Goal: Task Accomplishment & Management: Complete application form

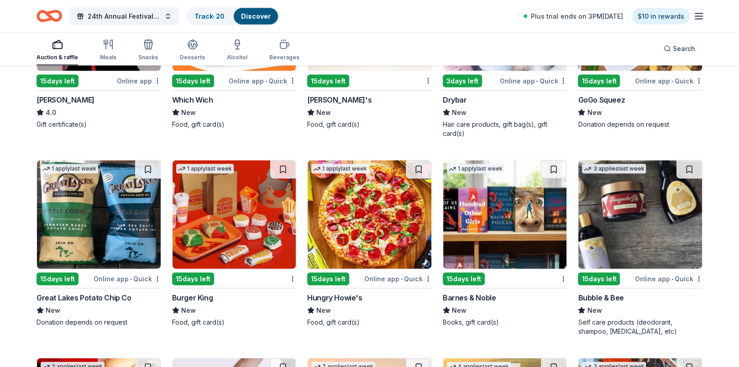
scroll to position [5910, 0]
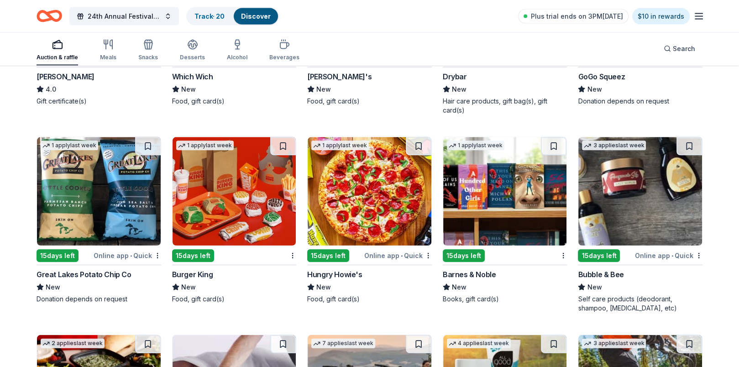
click at [324, 275] on div "Hungry Howie's" at bounding box center [334, 274] width 55 height 11
click at [455, 270] on div "Barnes & Noble" at bounding box center [469, 274] width 53 height 11
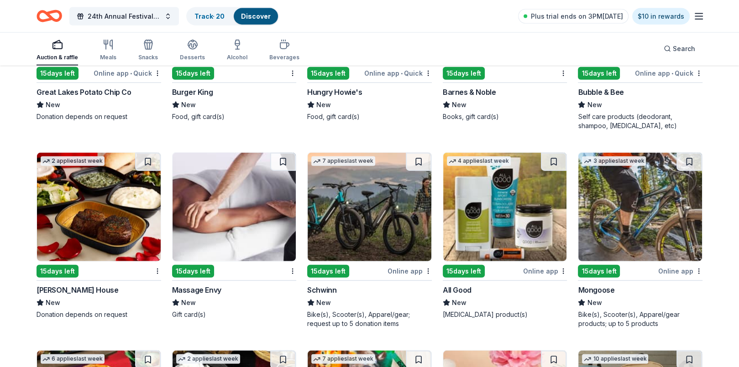
scroll to position [6139, 0]
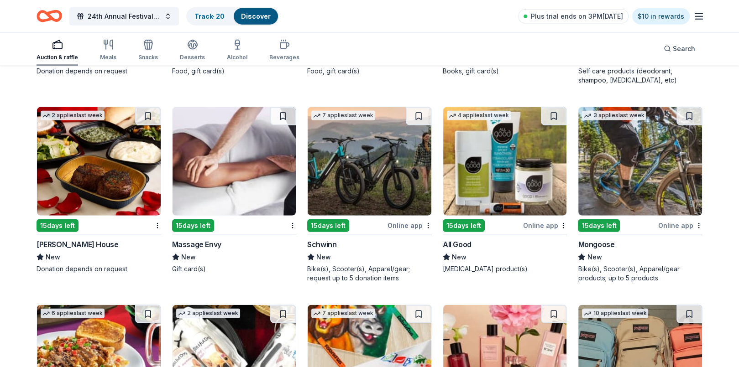
click at [596, 221] on div "15 days left" at bounding box center [599, 226] width 42 height 13
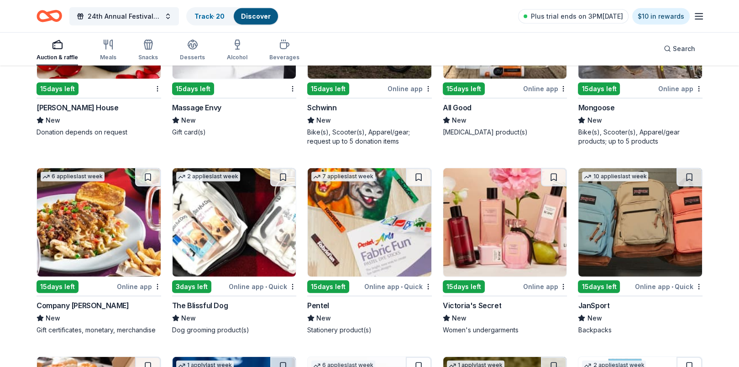
scroll to position [6321, 0]
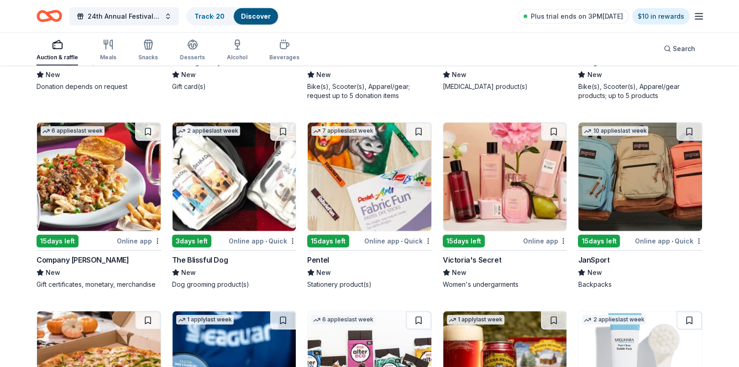
click at [487, 190] on img at bounding box center [505, 177] width 124 height 109
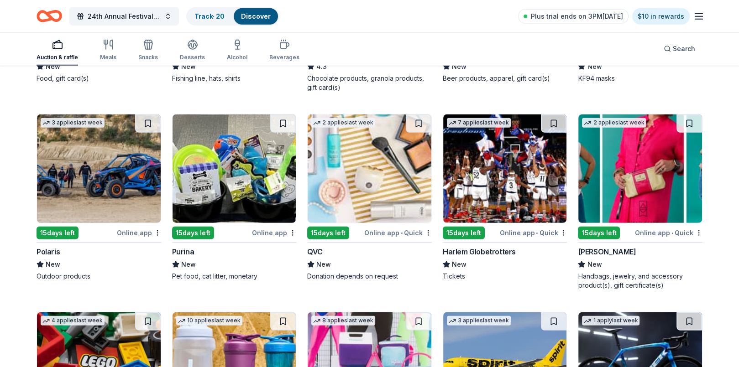
scroll to position [6732, 0]
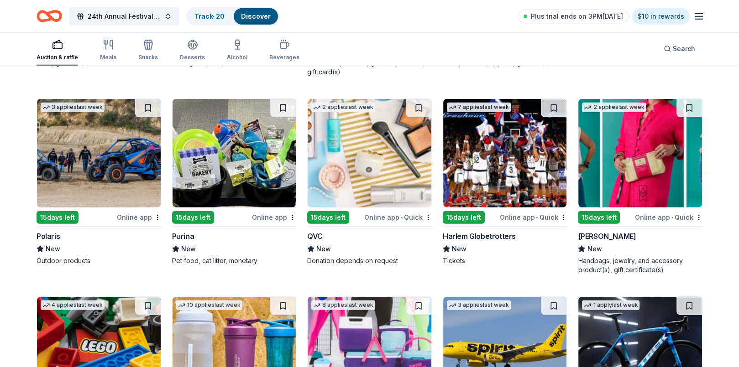
click at [515, 159] on img at bounding box center [505, 153] width 124 height 109
click at [371, 177] on img at bounding box center [370, 153] width 124 height 109
click at [252, 168] on img at bounding box center [235, 153] width 124 height 109
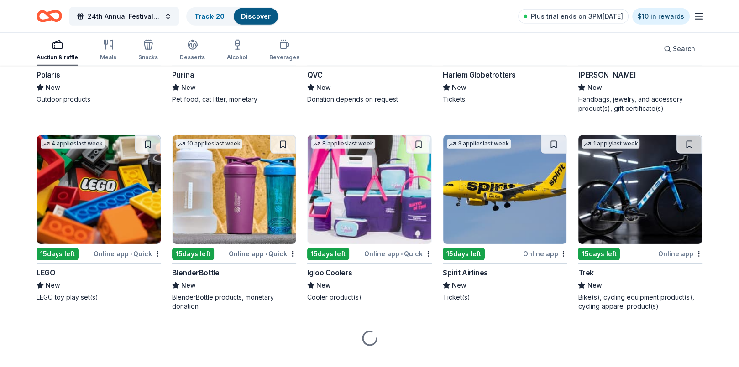
scroll to position [6907, 0]
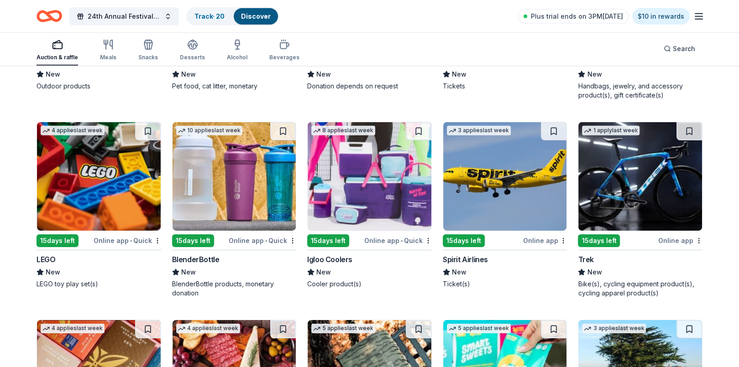
click at [94, 191] on img at bounding box center [99, 176] width 124 height 109
click at [367, 161] on img at bounding box center [370, 176] width 124 height 109
click at [480, 181] on img at bounding box center [505, 176] width 124 height 109
click at [618, 184] on img at bounding box center [640, 176] width 124 height 109
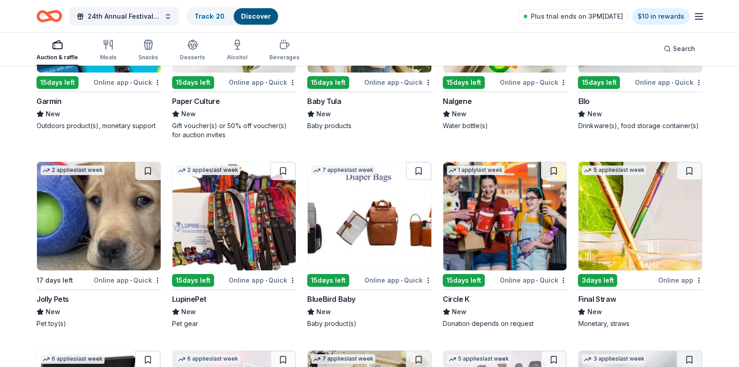
scroll to position [7455, 0]
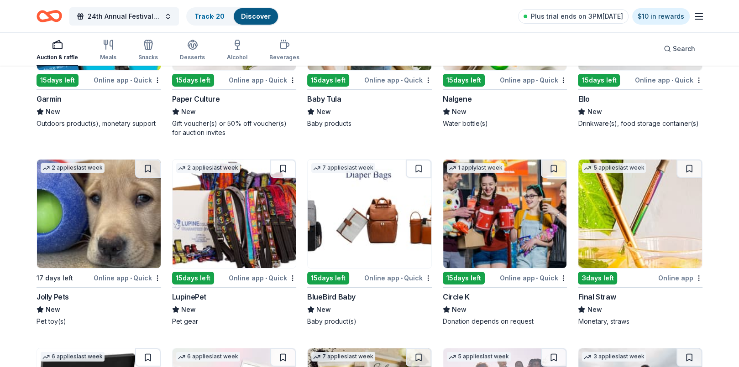
click at [244, 245] on img at bounding box center [235, 214] width 124 height 109
click at [495, 232] on img at bounding box center [505, 214] width 124 height 109
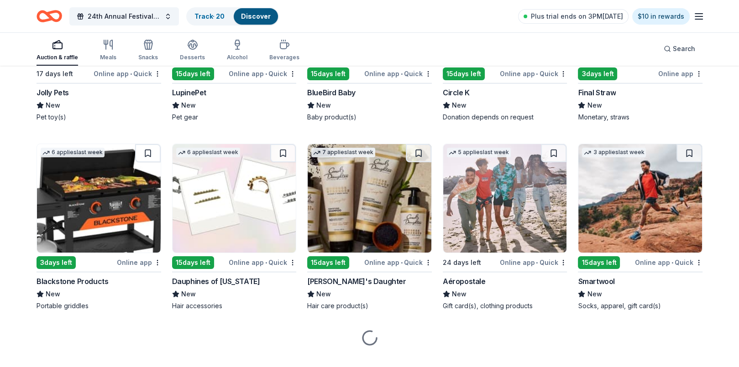
scroll to position [7672, 0]
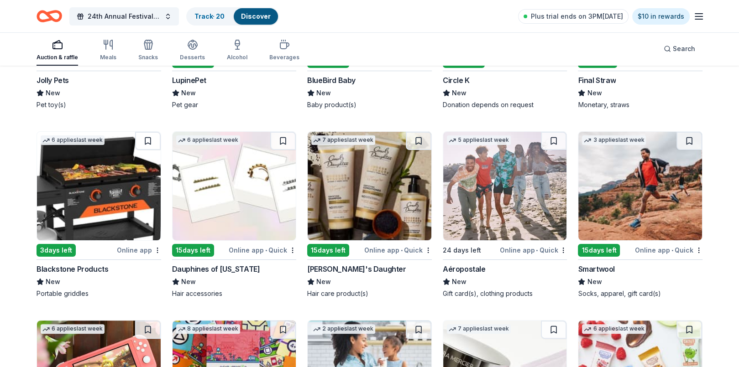
click at [105, 221] on img at bounding box center [99, 186] width 124 height 109
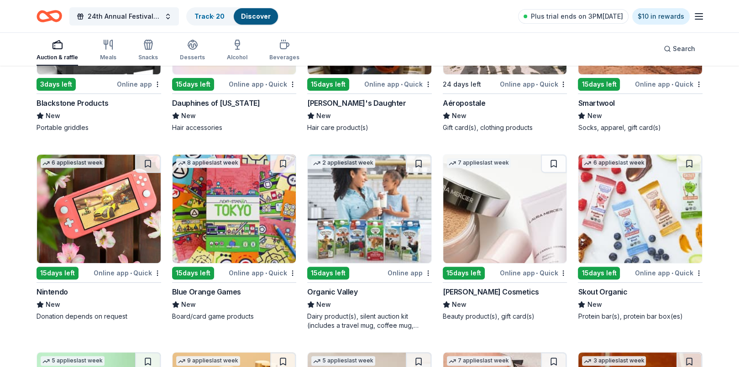
scroll to position [7854, 0]
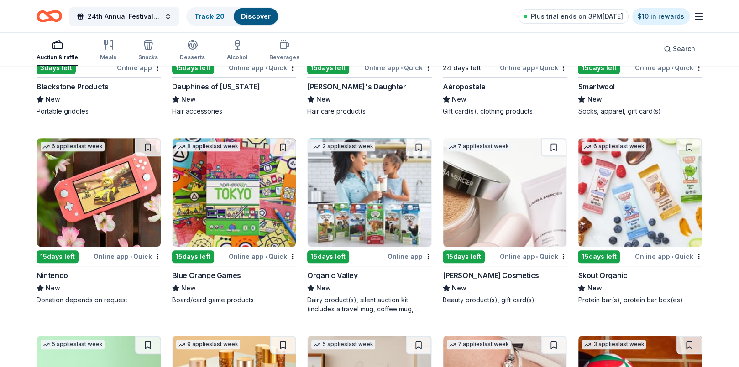
click at [106, 196] on img at bounding box center [99, 192] width 124 height 109
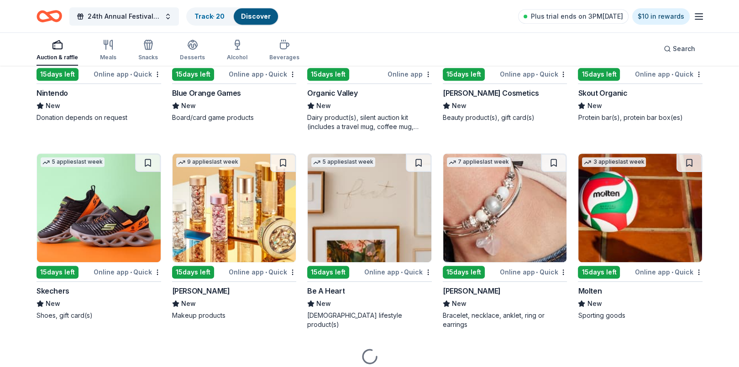
scroll to position [8068, 0]
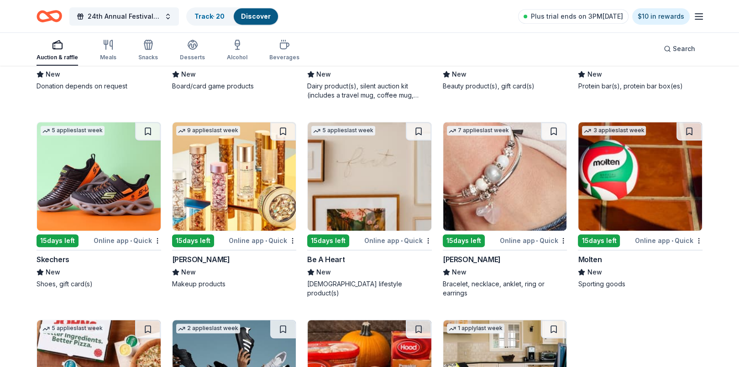
click at [493, 191] on img at bounding box center [505, 176] width 124 height 109
click at [349, 193] on img at bounding box center [370, 176] width 124 height 109
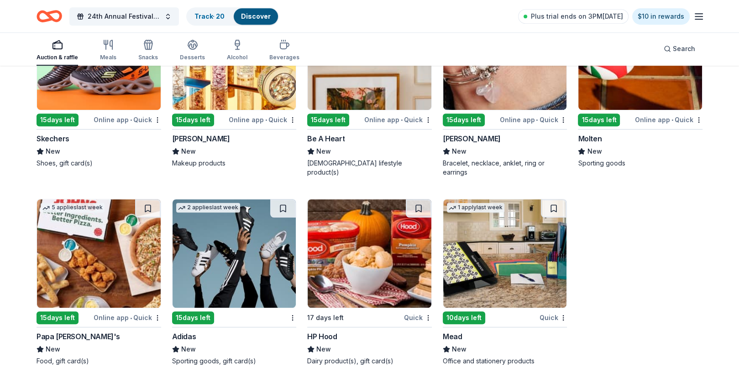
scroll to position [8202, 0]
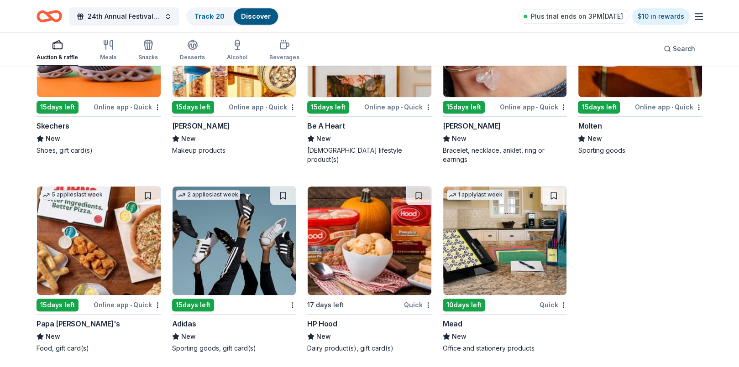
click at [127, 253] on img at bounding box center [99, 241] width 124 height 109
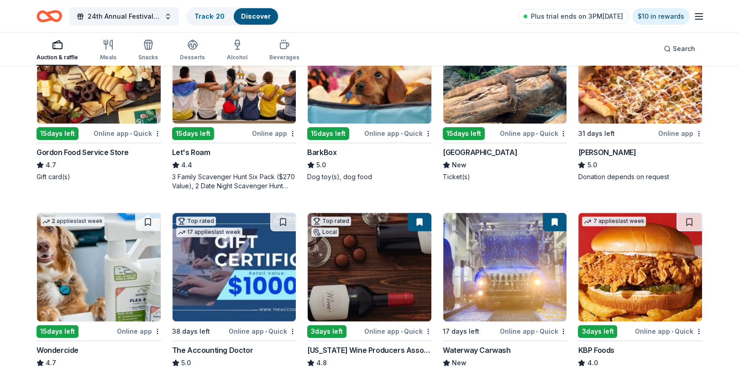
scroll to position [365, 0]
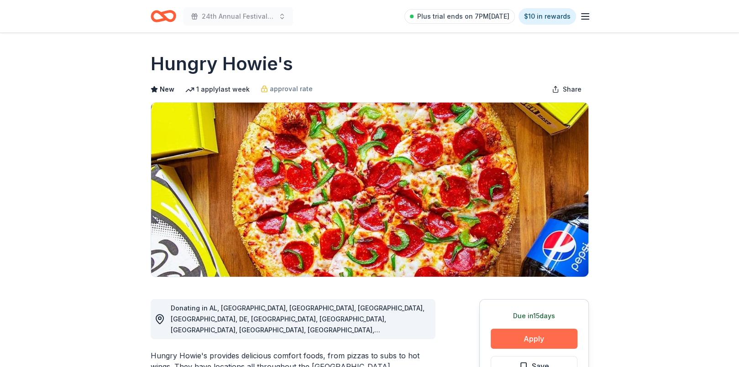
click at [527, 337] on button "Apply" at bounding box center [534, 339] width 87 height 20
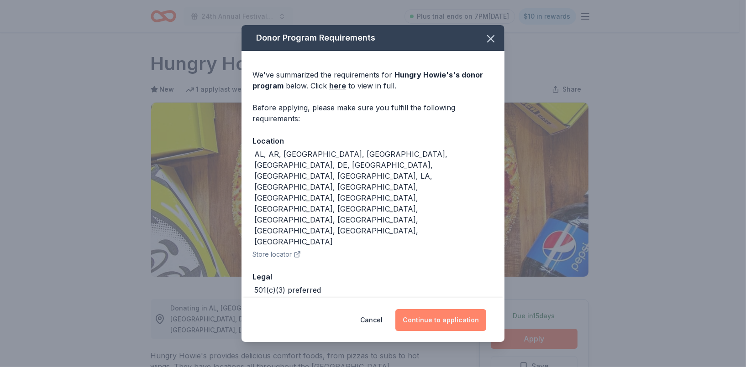
click at [438, 309] on button "Continue to application" at bounding box center [440, 320] width 91 height 22
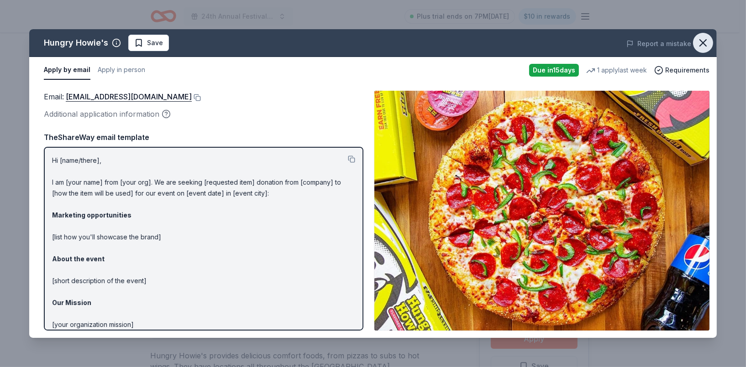
click at [700, 42] on icon "button" at bounding box center [703, 43] width 13 height 13
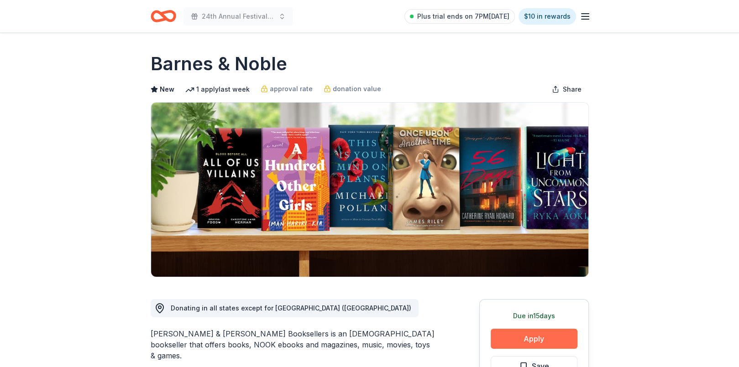
click at [532, 343] on button "Apply" at bounding box center [534, 339] width 87 height 20
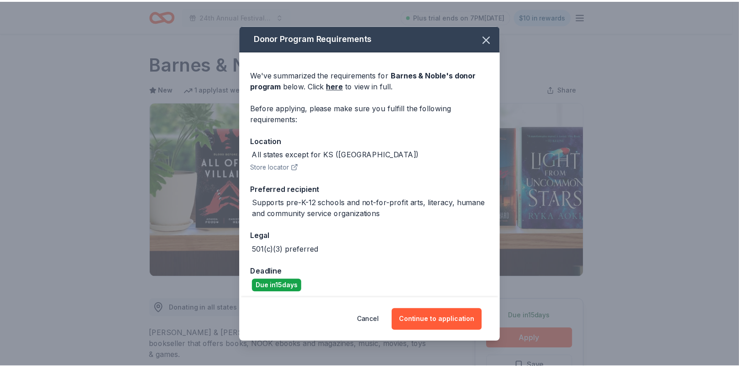
scroll to position [5, 0]
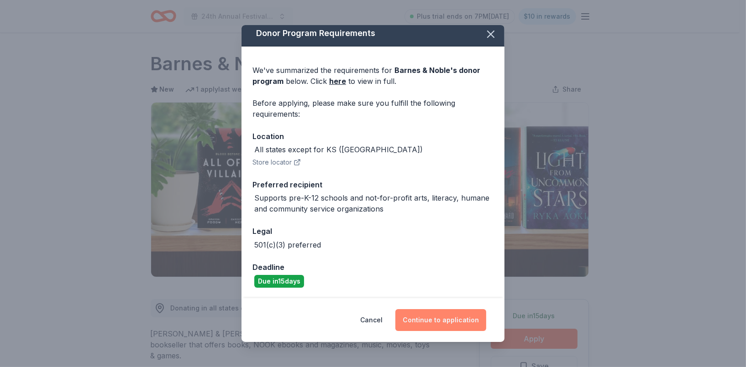
click at [456, 329] on button "Continue to application" at bounding box center [440, 320] width 91 height 22
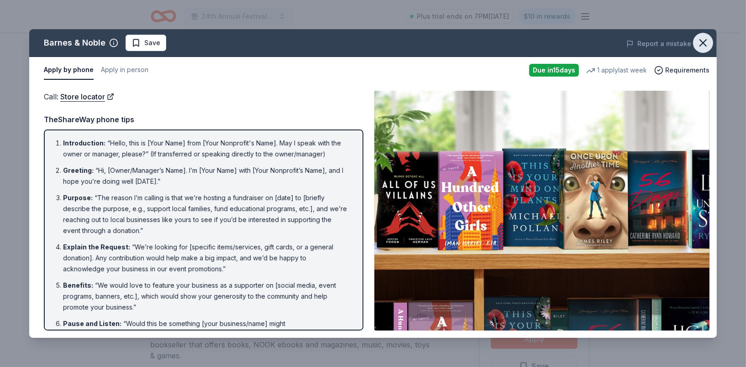
click at [701, 40] on icon "button" at bounding box center [703, 43] width 6 height 6
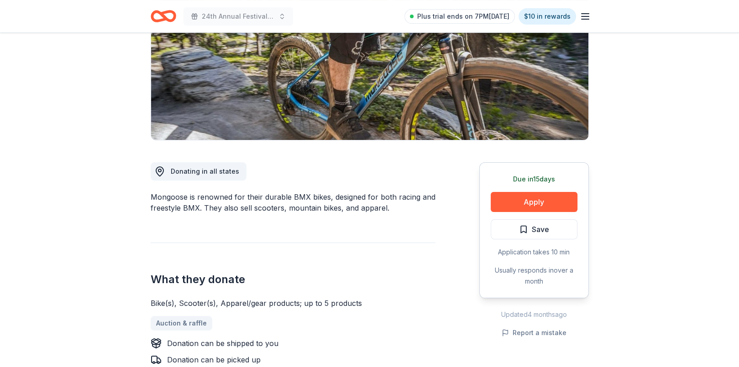
scroll to position [183, 0]
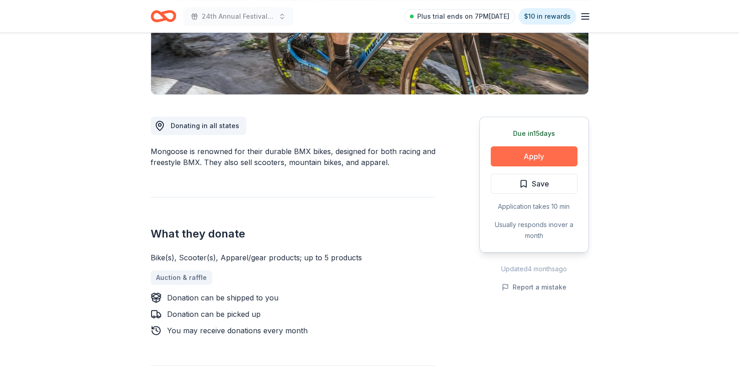
click at [565, 153] on button "Apply" at bounding box center [534, 157] width 87 height 20
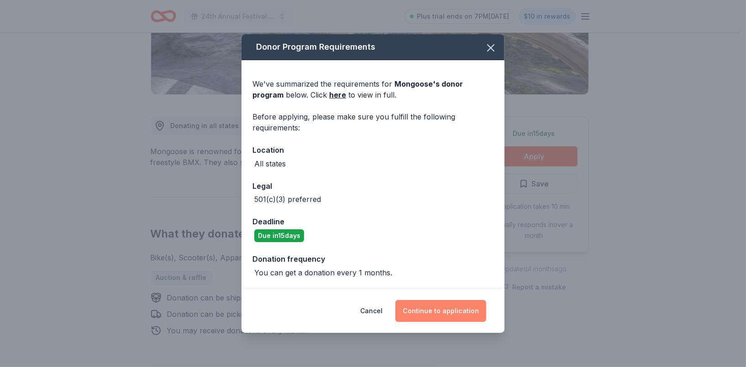
click at [457, 309] on button "Continue to application" at bounding box center [440, 311] width 91 height 22
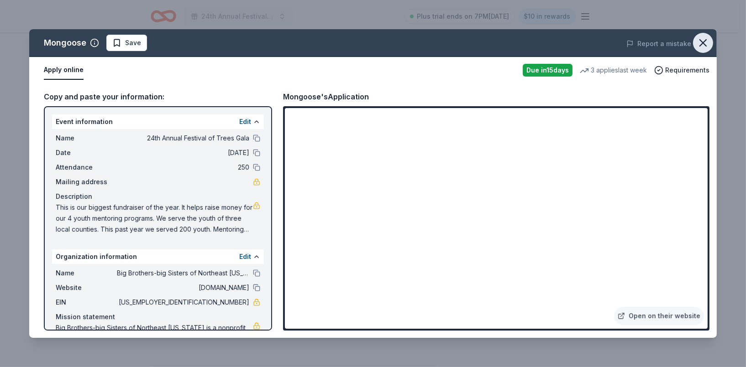
click at [703, 40] on icon "button" at bounding box center [703, 43] width 13 height 13
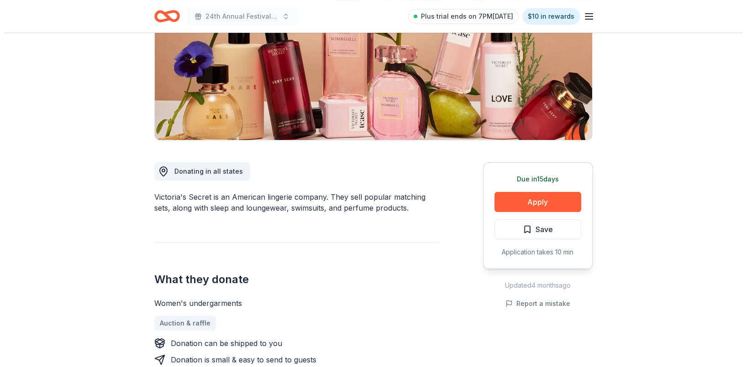
scroll to position [183, 0]
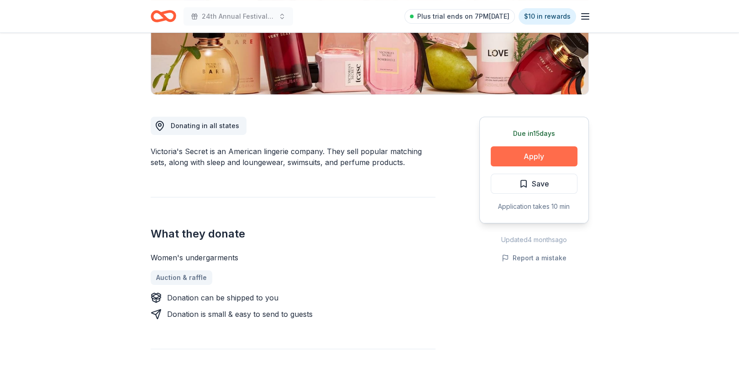
click at [507, 149] on button "Apply" at bounding box center [534, 157] width 87 height 20
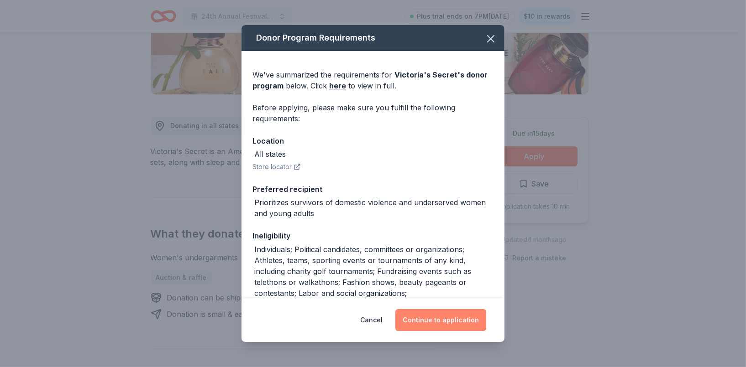
click at [436, 321] on button "Continue to application" at bounding box center [440, 320] width 91 height 22
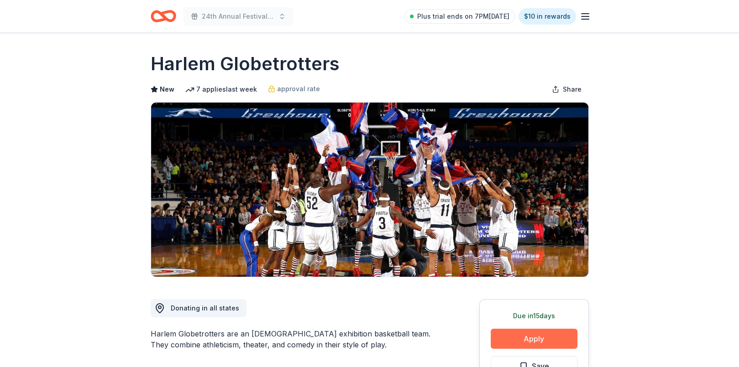
click at [520, 339] on button "Apply" at bounding box center [534, 339] width 87 height 20
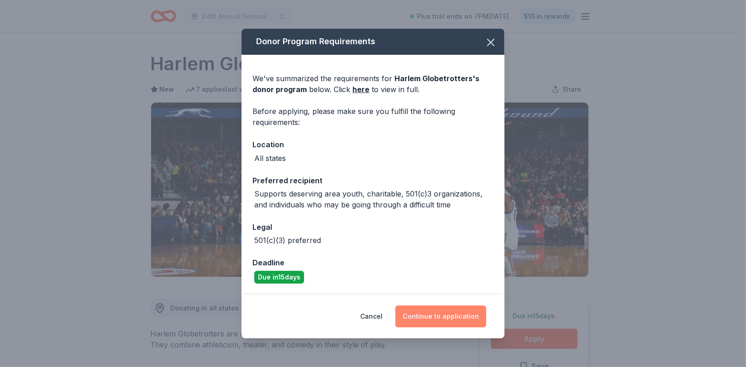
click at [435, 313] on button "Continue to application" at bounding box center [440, 317] width 91 height 22
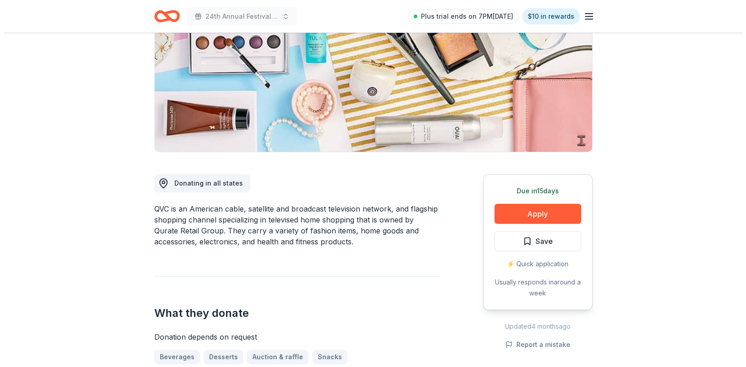
scroll to position [183, 0]
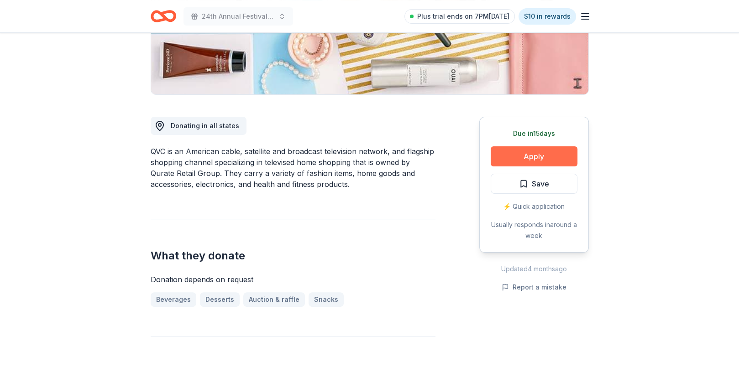
click at [540, 159] on button "Apply" at bounding box center [534, 157] width 87 height 20
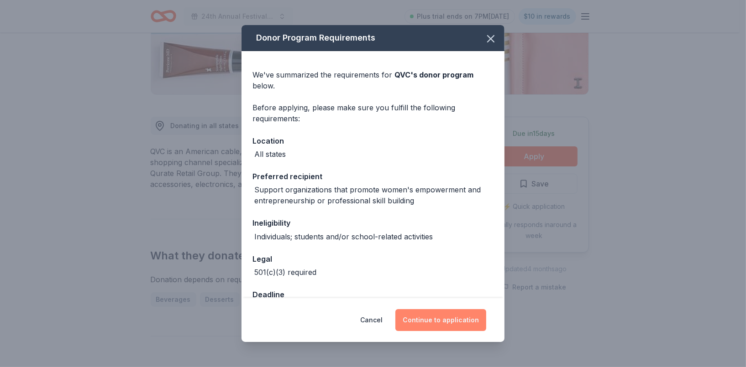
click at [422, 312] on button "Continue to application" at bounding box center [440, 320] width 91 height 22
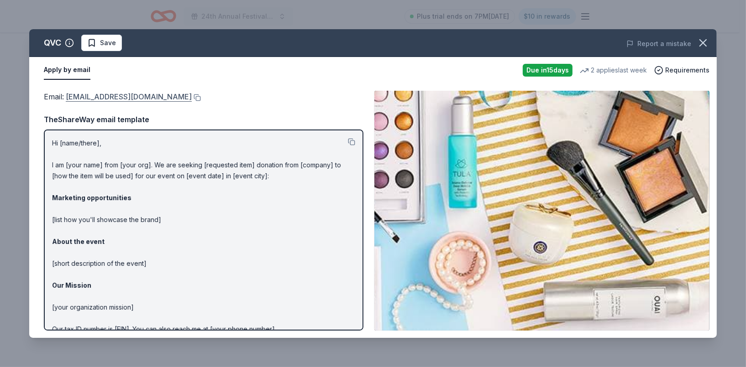
click at [98, 98] on link "[EMAIL_ADDRESS][DOMAIN_NAME]" at bounding box center [129, 97] width 126 height 12
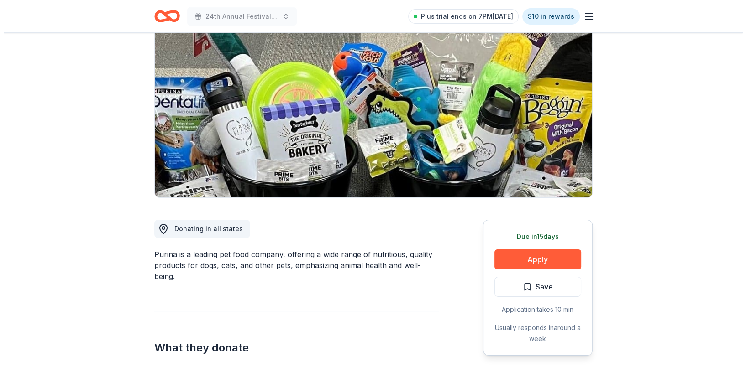
scroll to position [91, 0]
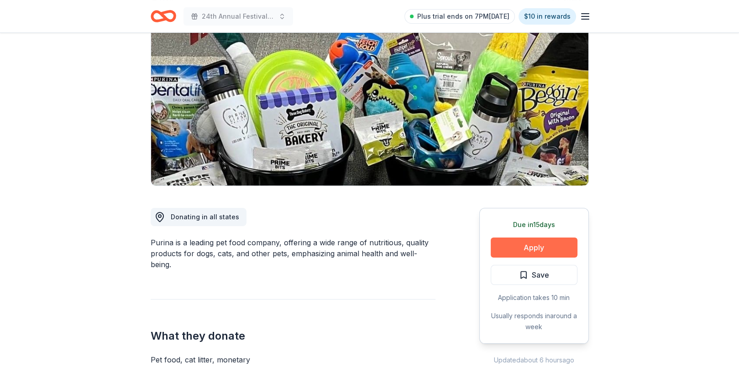
click at [537, 248] on button "Apply" at bounding box center [534, 248] width 87 height 20
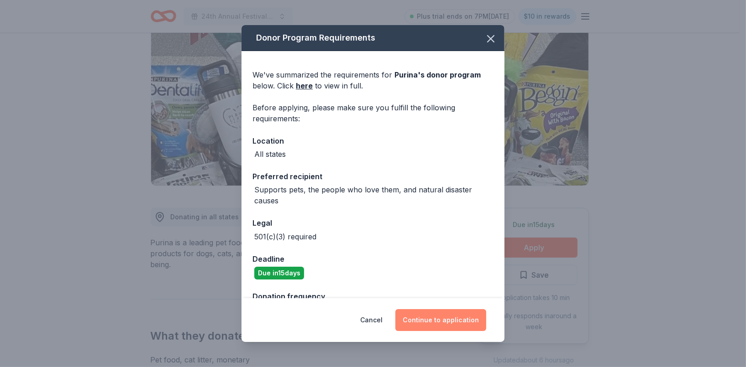
click at [433, 322] on button "Continue to application" at bounding box center [440, 320] width 91 height 22
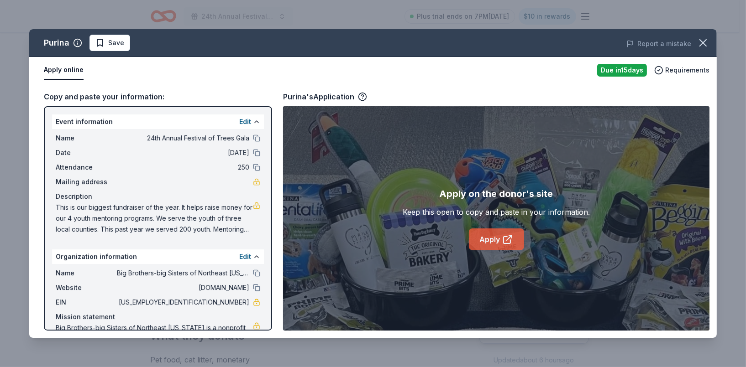
click at [495, 240] on link "Apply" at bounding box center [496, 240] width 55 height 22
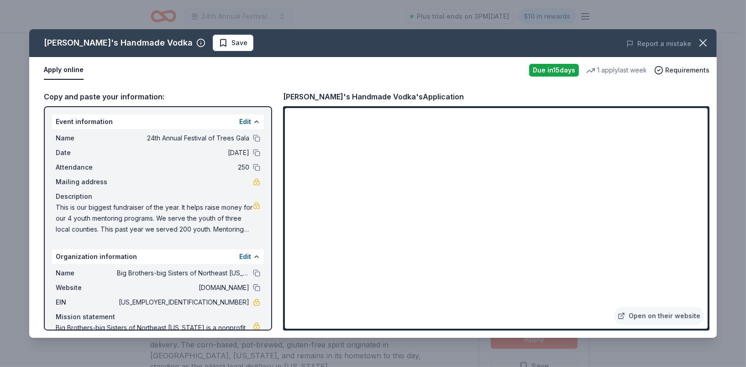
drag, startPoint x: 467, startPoint y: 38, endPoint x: 471, endPoint y: 76, distance: 38.1
click at [465, 81] on div "[PERSON_NAME]'s Handmade Vodka Save Report a mistake Apply online Due [DATE] 1 …" at bounding box center [372, 183] width 687 height 309
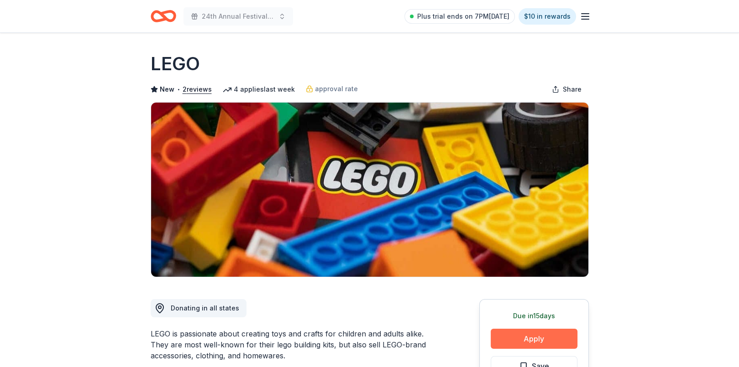
click at [507, 341] on button "Apply" at bounding box center [534, 339] width 87 height 20
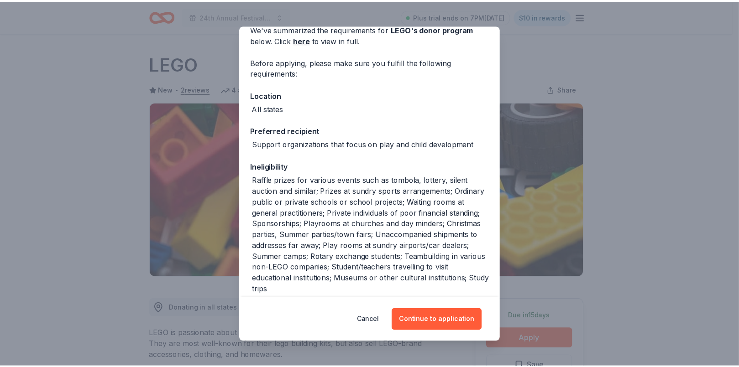
scroll to position [90, 0]
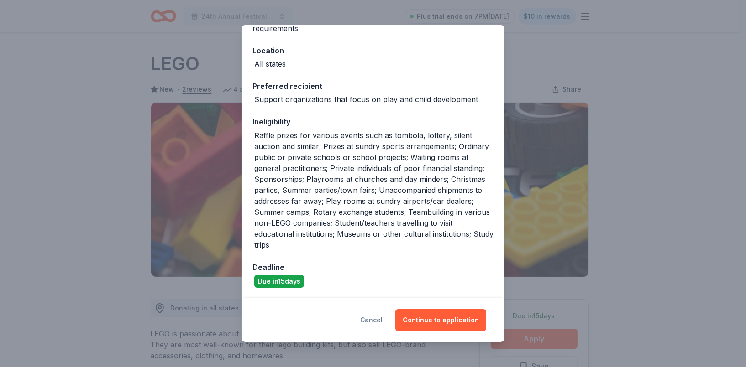
click at [375, 317] on button "Cancel" at bounding box center [371, 320] width 22 height 22
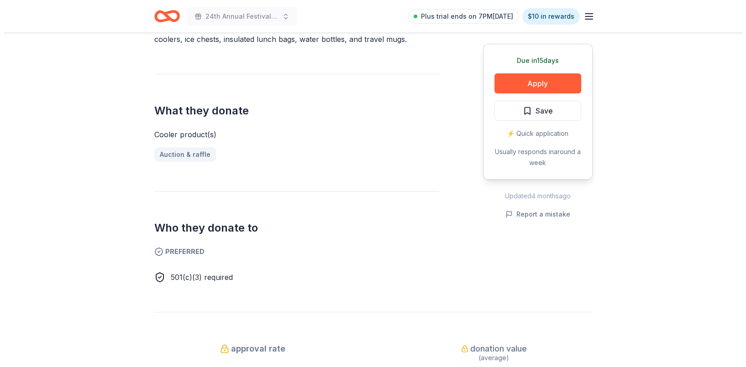
scroll to position [320, 0]
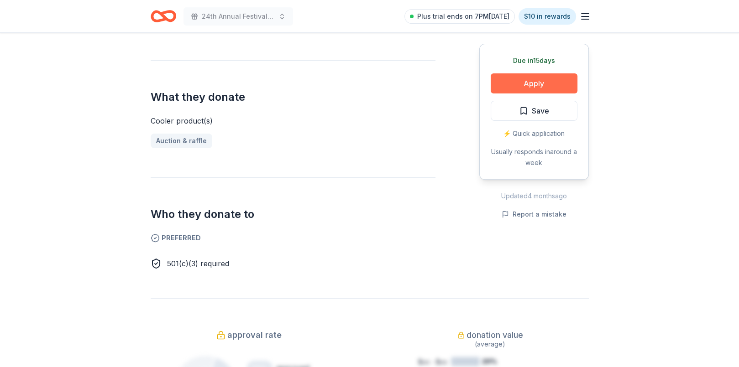
click at [551, 85] on button "Apply" at bounding box center [534, 83] width 87 height 20
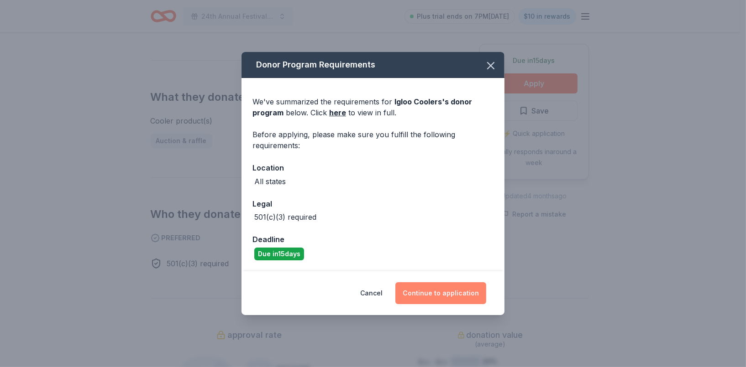
click at [425, 294] on button "Continue to application" at bounding box center [440, 294] width 91 height 22
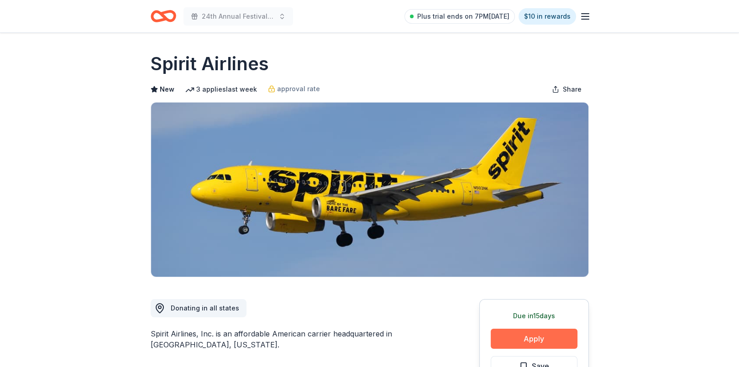
click at [519, 339] on button "Apply" at bounding box center [534, 339] width 87 height 20
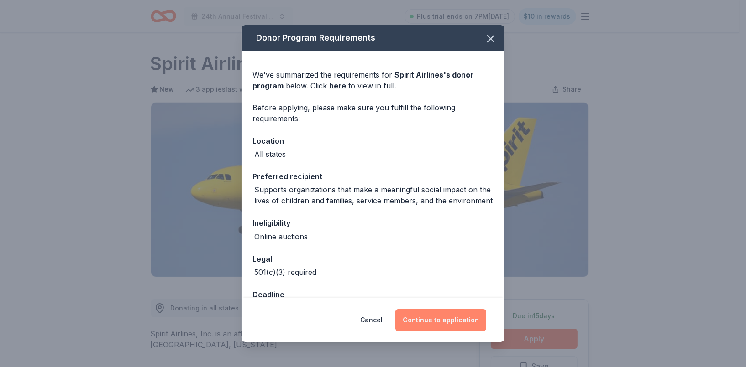
click at [444, 324] on button "Continue to application" at bounding box center [440, 320] width 91 height 22
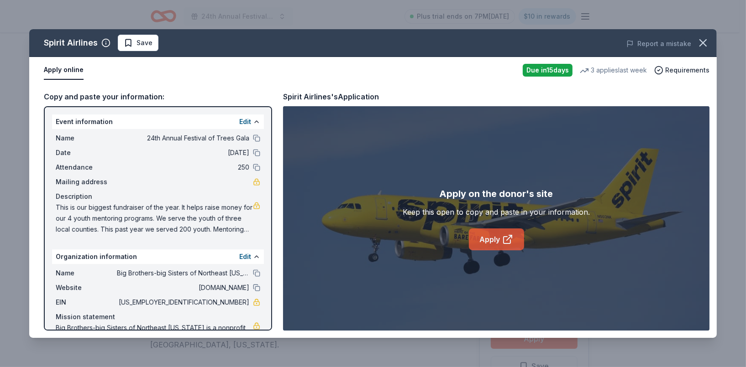
click at [484, 242] on link "Apply" at bounding box center [496, 240] width 55 height 22
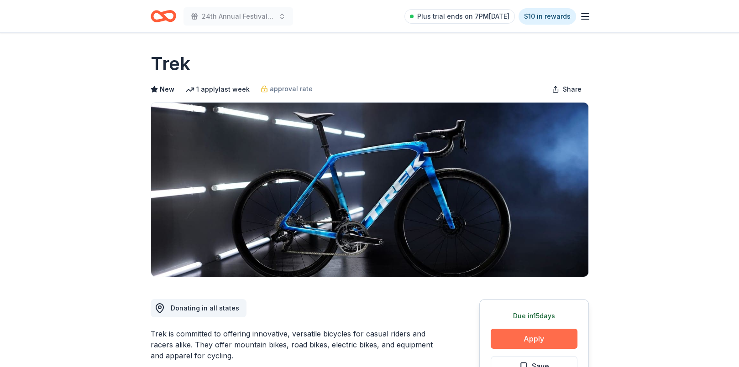
click at [520, 339] on button "Apply" at bounding box center [534, 339] width 87 height 20
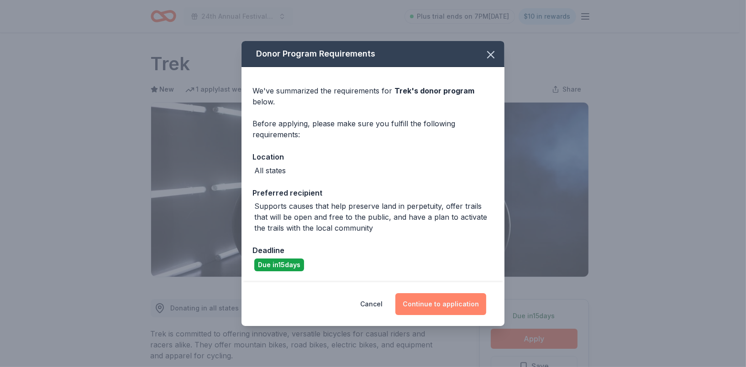
click at [421, 309] on button "Continue to application" at bounding box center [440, 305] width 91 height 22
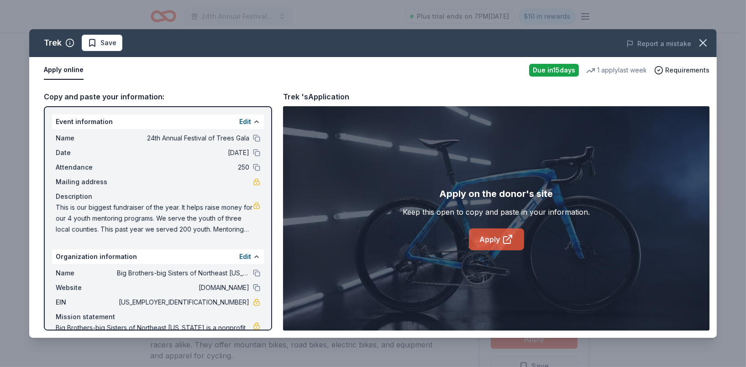
click at [481, 237] on link "Apply" at bounding box center [496, 240] width 55 height 22
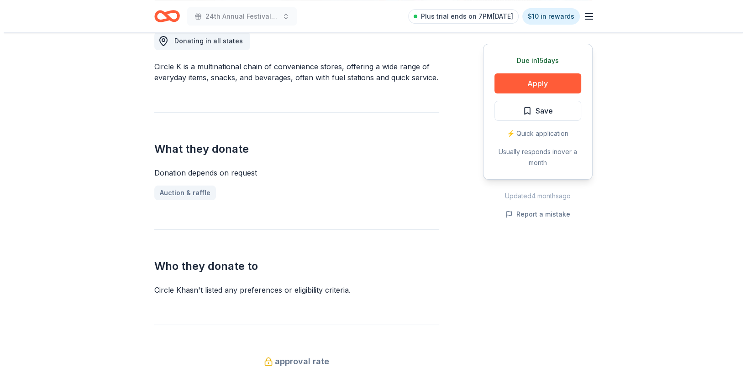
scroll to position [274, 0]
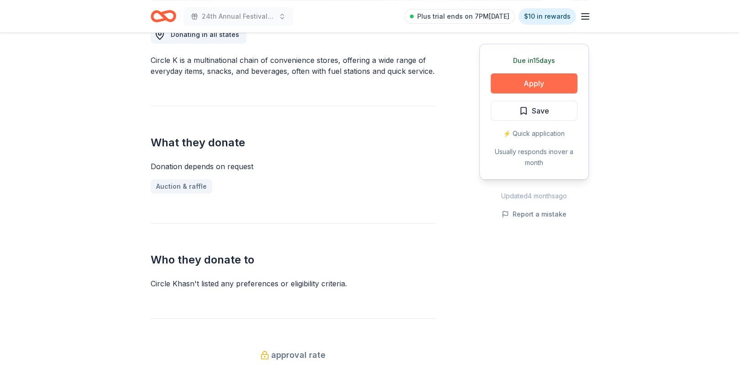
click at [533, 79] on button "Apply" at bounding box center [534, 83] width 87 height 20
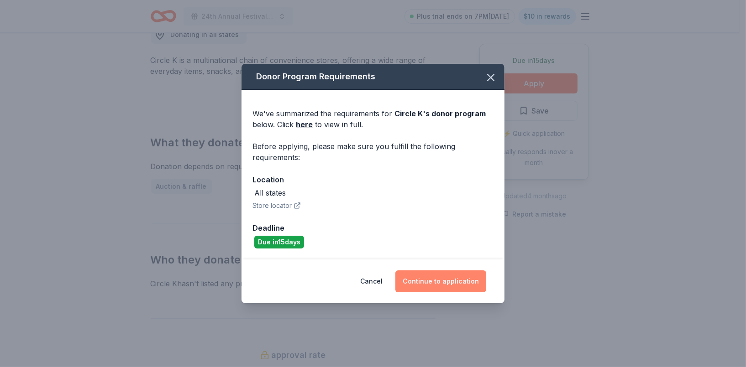
click at [424, 286] on button "Continue to application" at bounding box center [440, 282] width 91 height 22
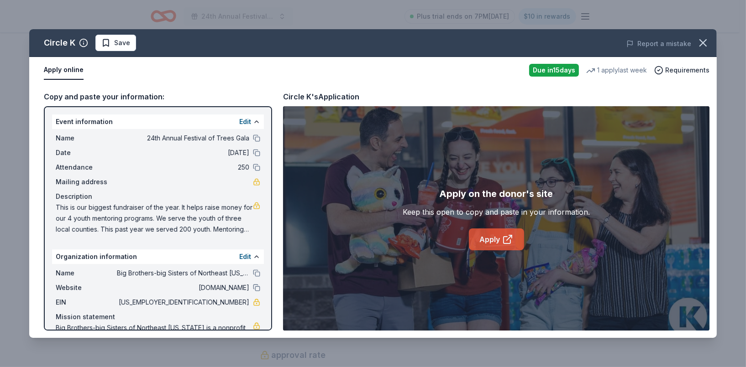
click at [492, 234] on link "Apply" at bounding box center [496, 240] width 55 height 22
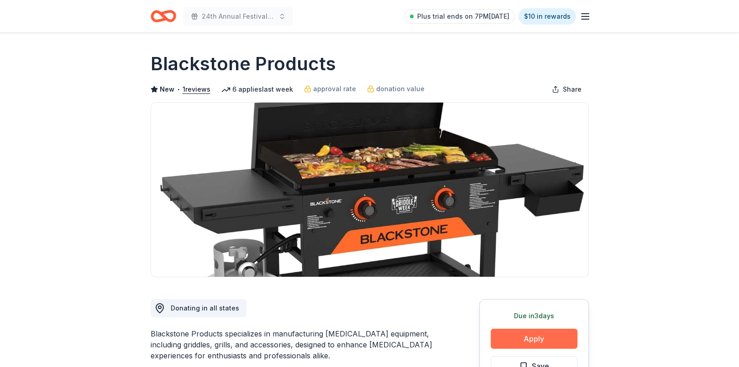
click at [523, 334] on button "Apply" at bounding box center [534, 339] width 87 height 20
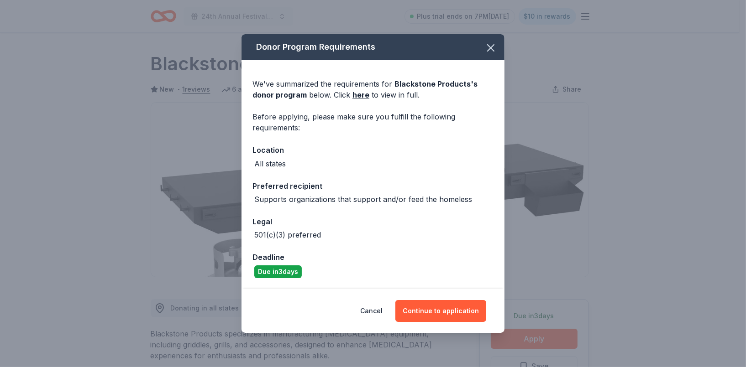
click at [424, 297] on div "Cancel Continue to application" at bounding box center [372, 311] width 263 height 44
click at [422, 309] on button "Continue to application" at bounding box center [440, 311] width 91 height 22
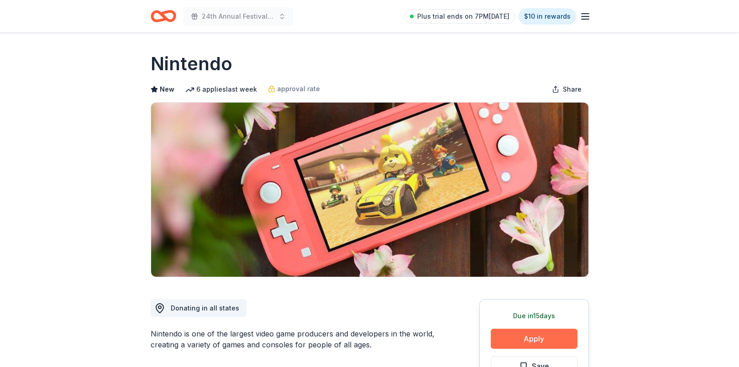
click at [545, 340] on button "Apply" at bounding box center [534, 339] width 87 height 20
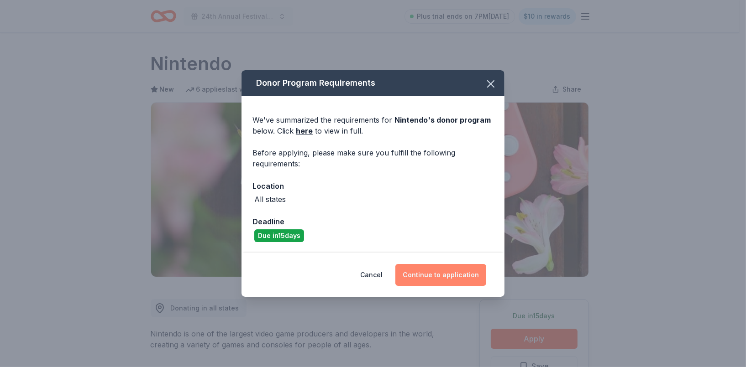
click at [418, 274] on button "Continue to application" at bounding box center [440, 275] width 91 height 22
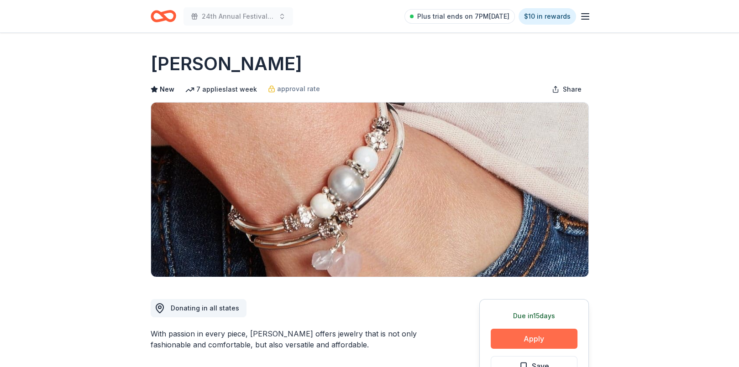
click at [505, 334] on button "Apply" at bounding box center [534, 339] width 87 height 20
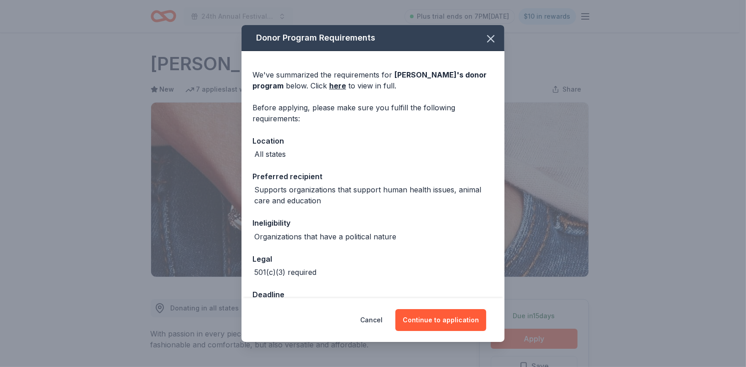
click at [425, 297] on div "Deadline" at bounding box center [372, 295] width 241 height 12
click at [419, 322] on button "Continue to application" at bounding box center [440, 320] width 91 height 22
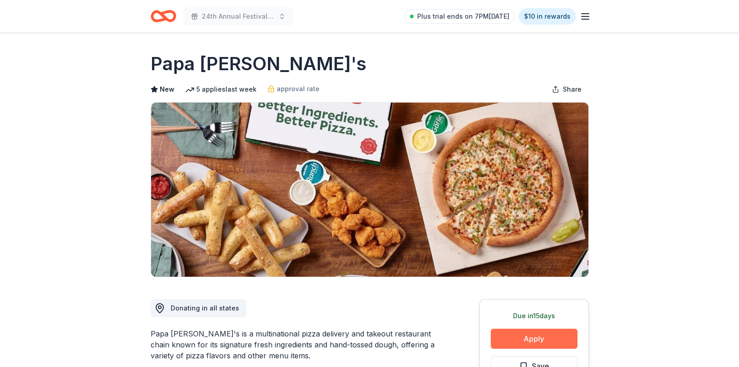
click at [527, 342] on button "Apply" at bounding box center [534, 339] width 87 height 20
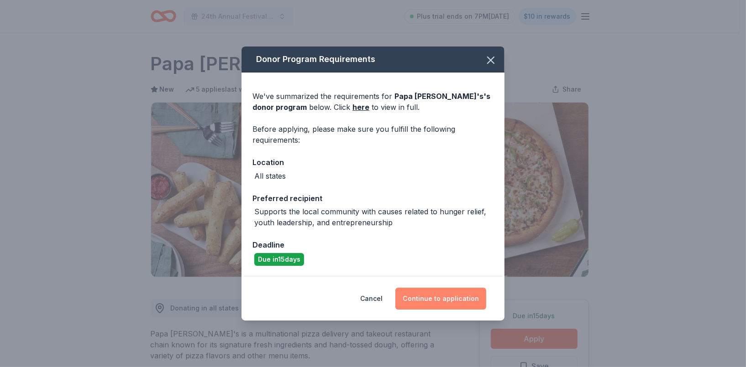
click at [434, 299] on button "Continue to application" at bounding box center [440, 299] width 91 height 22
